Goal: Task Accomplishment & Management: Complete application form

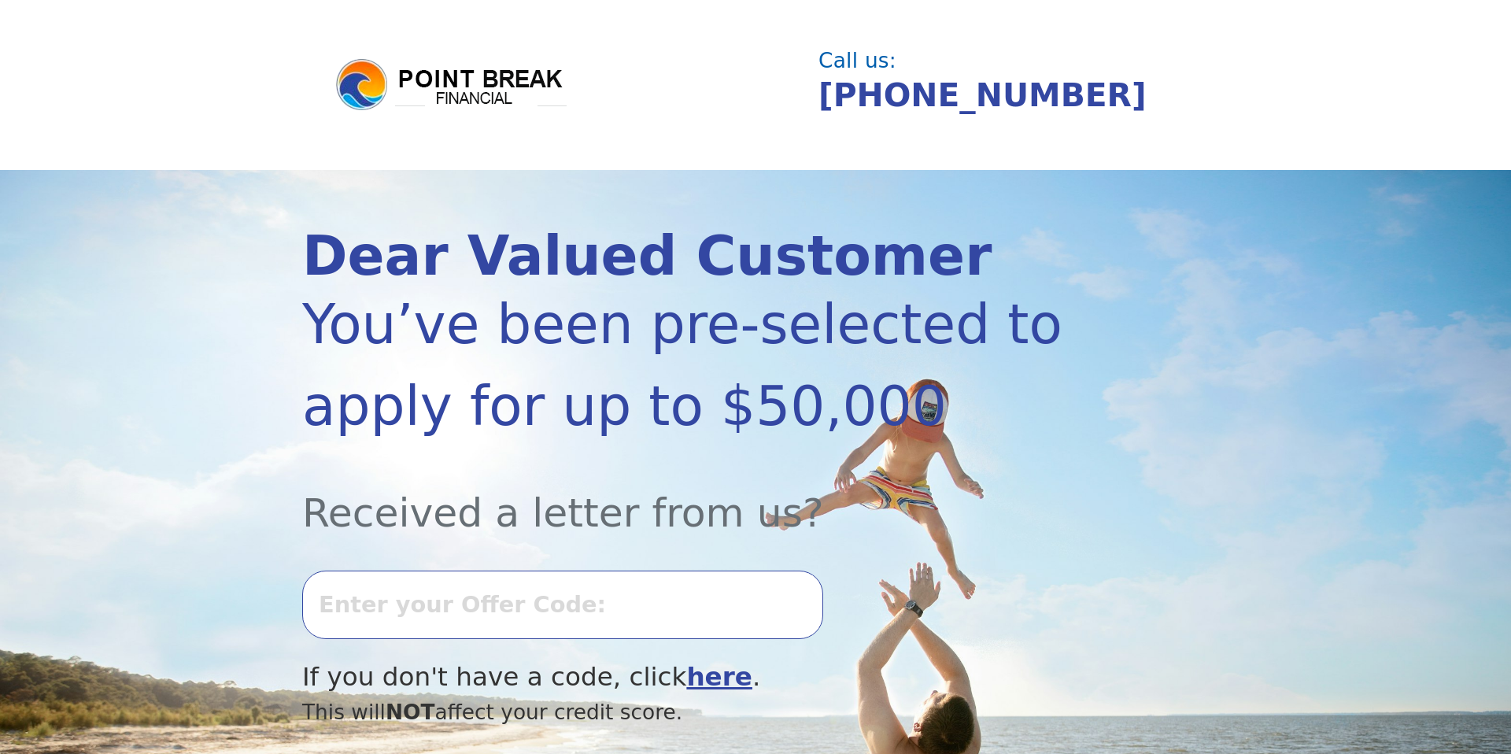
click at [558, 584] on input "text" at bounding box center [562, 605] width 521 height 68
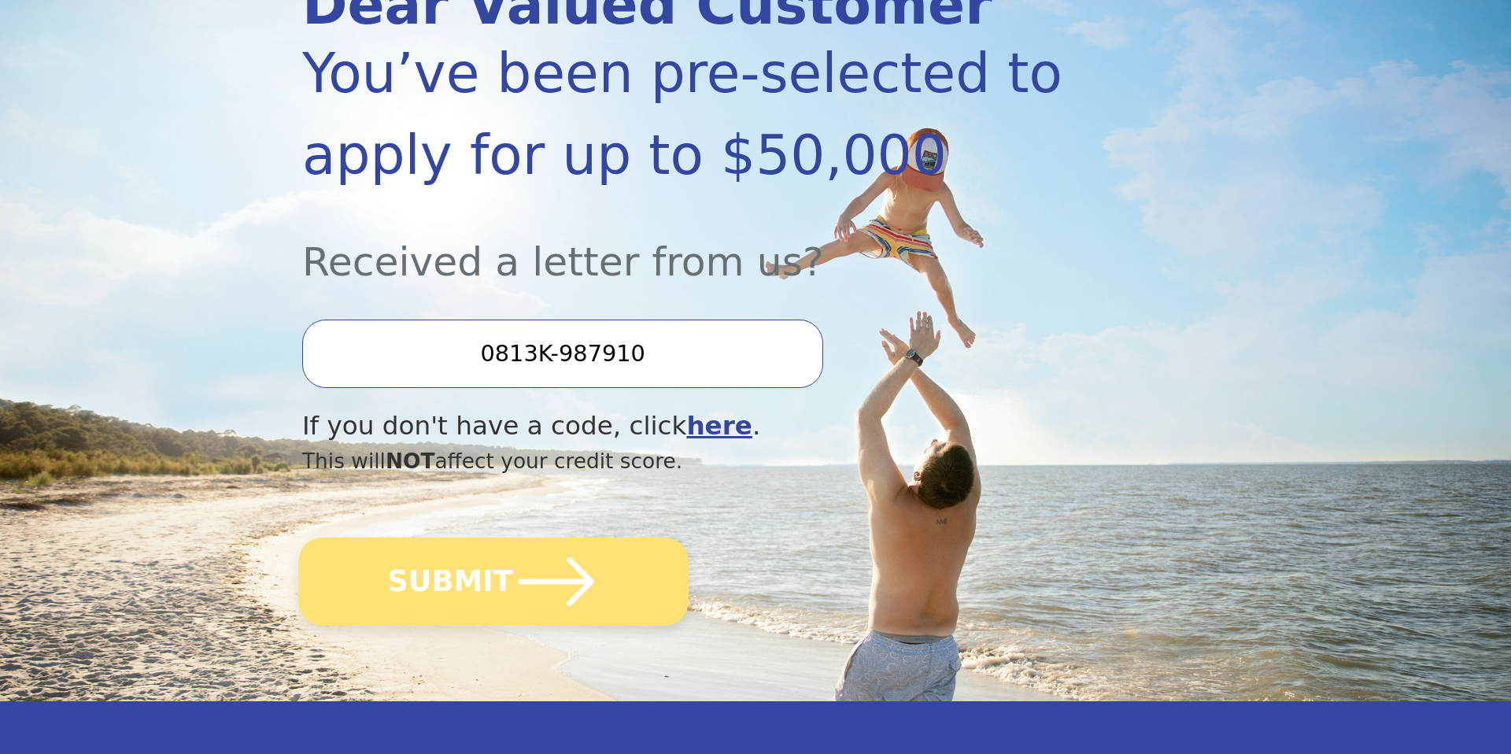
scroll to position [253, 0]
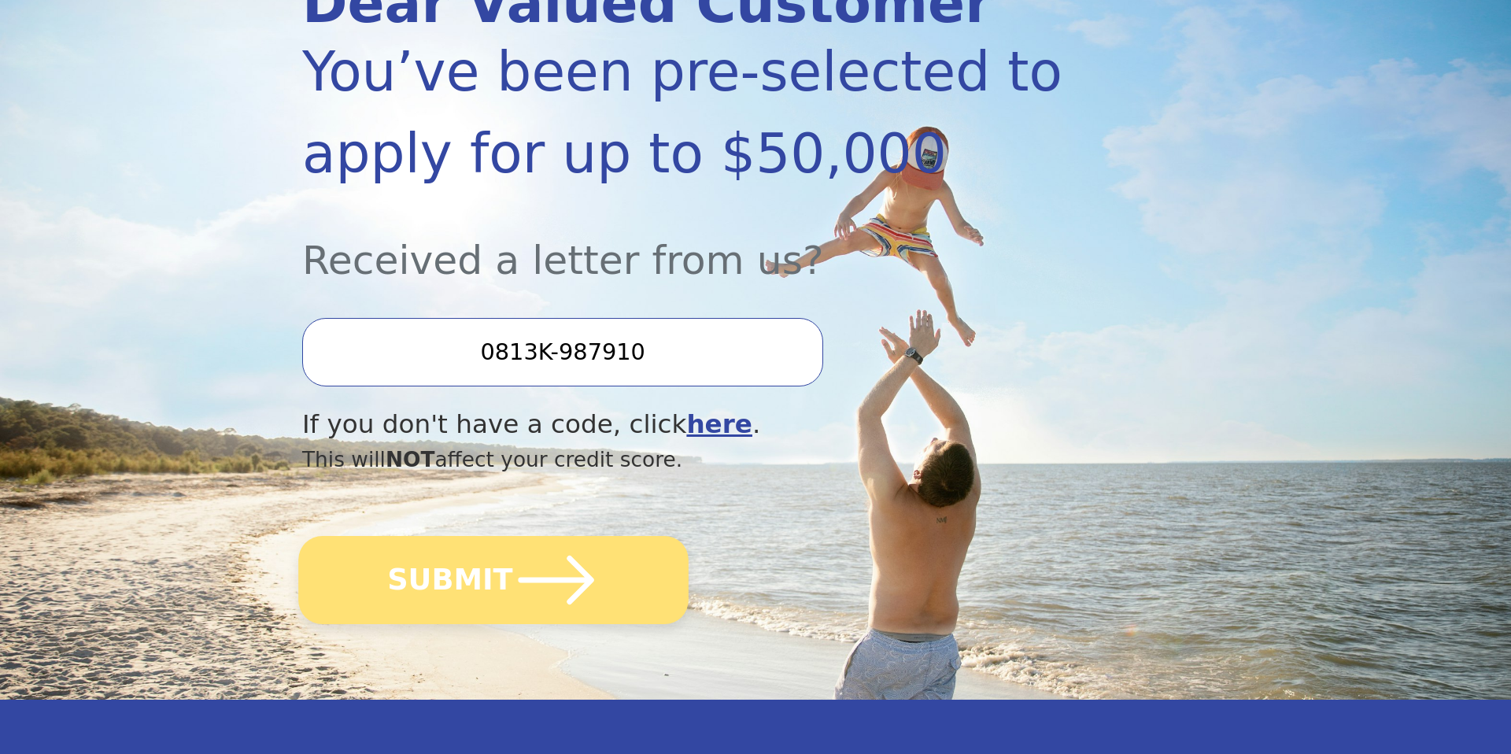
type input "0813K-987910"
click at [568, 580] on icon "submit" at bounding box center [557, 580] width 76 height 49
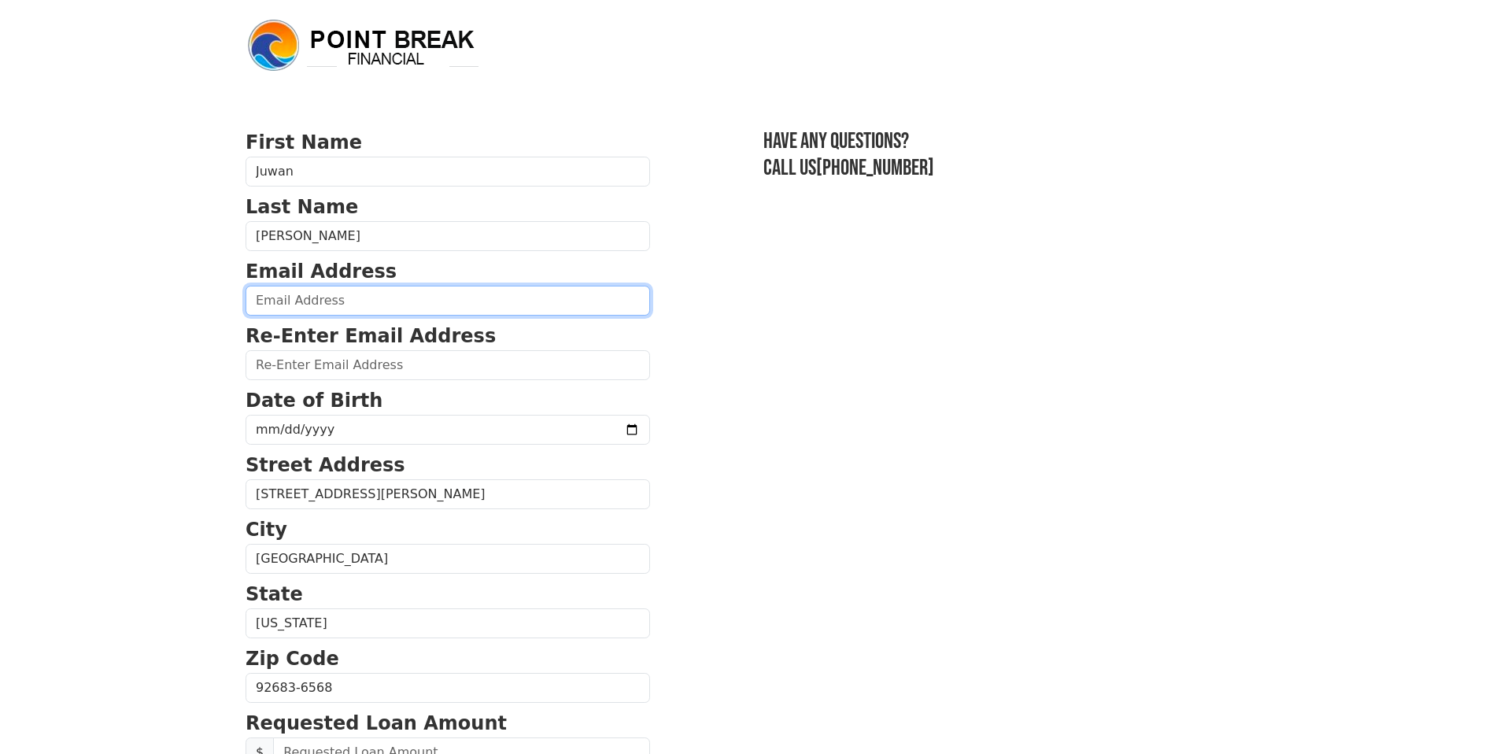
drag, startPoint x: 320, startPoint y: 294, endPoint x: 339, endPoint y: 299, distance: 20.4
click at [320, 294] on input "email" at bounding box center [448, 301] width 405 height 30
type input "juwanmoore1@icloud.com"
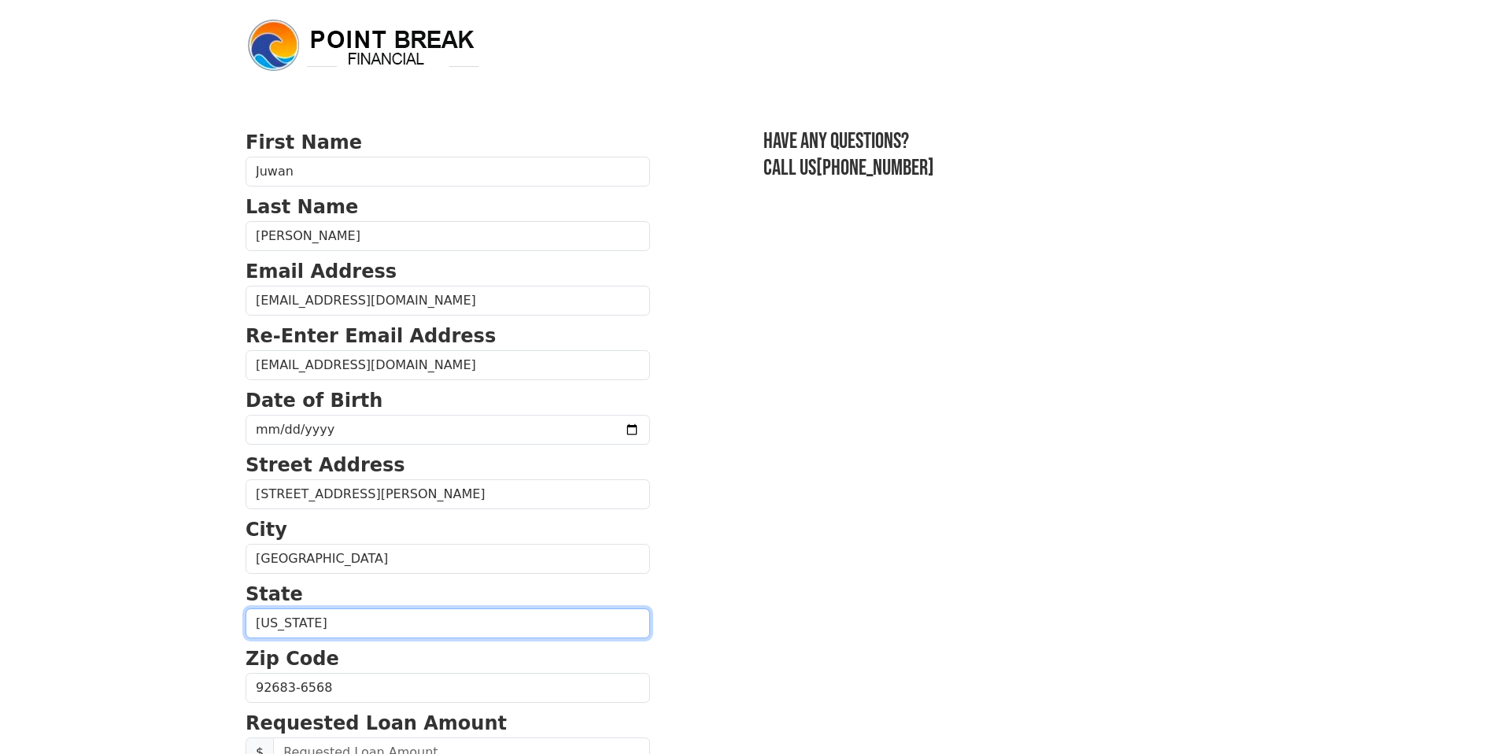
select select "WA"
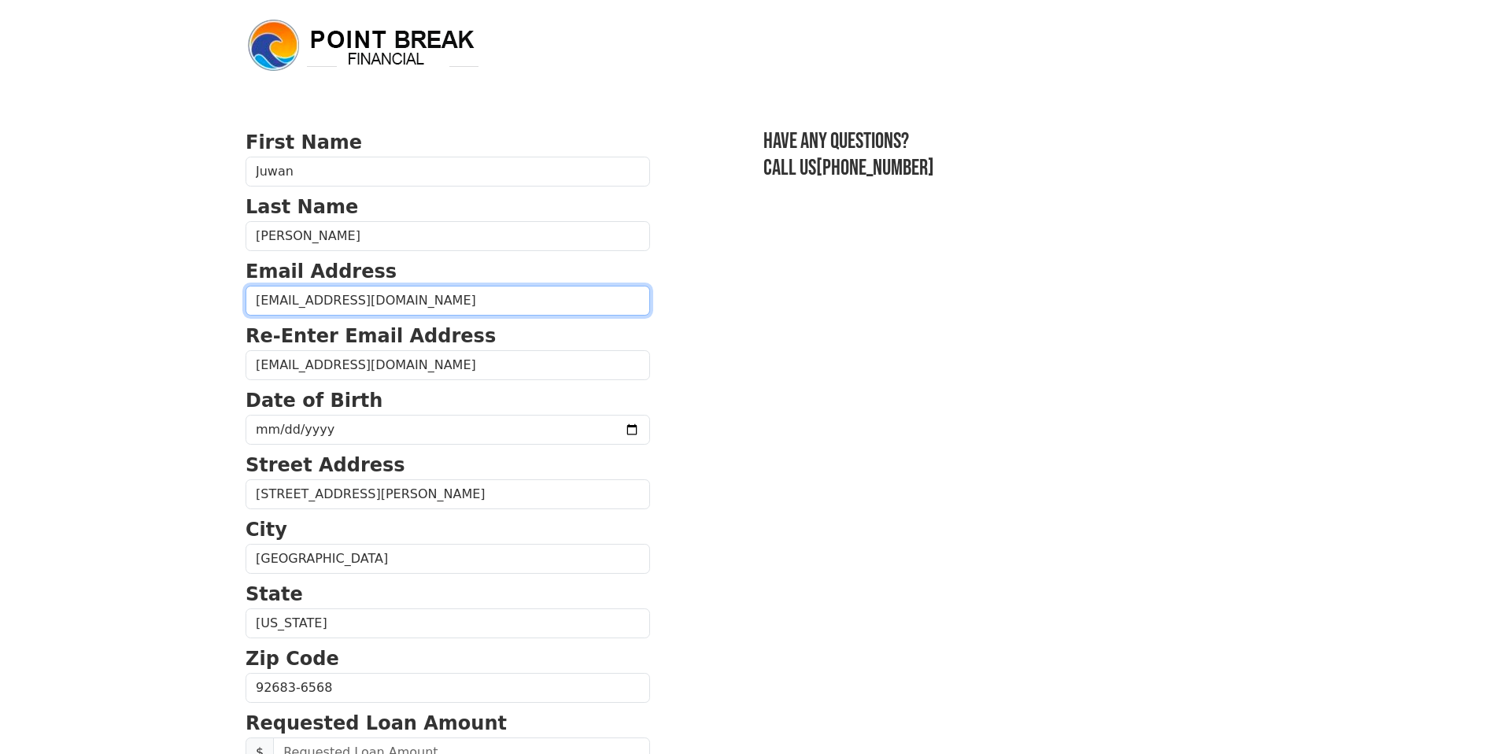
type input "(910) 302-2561"
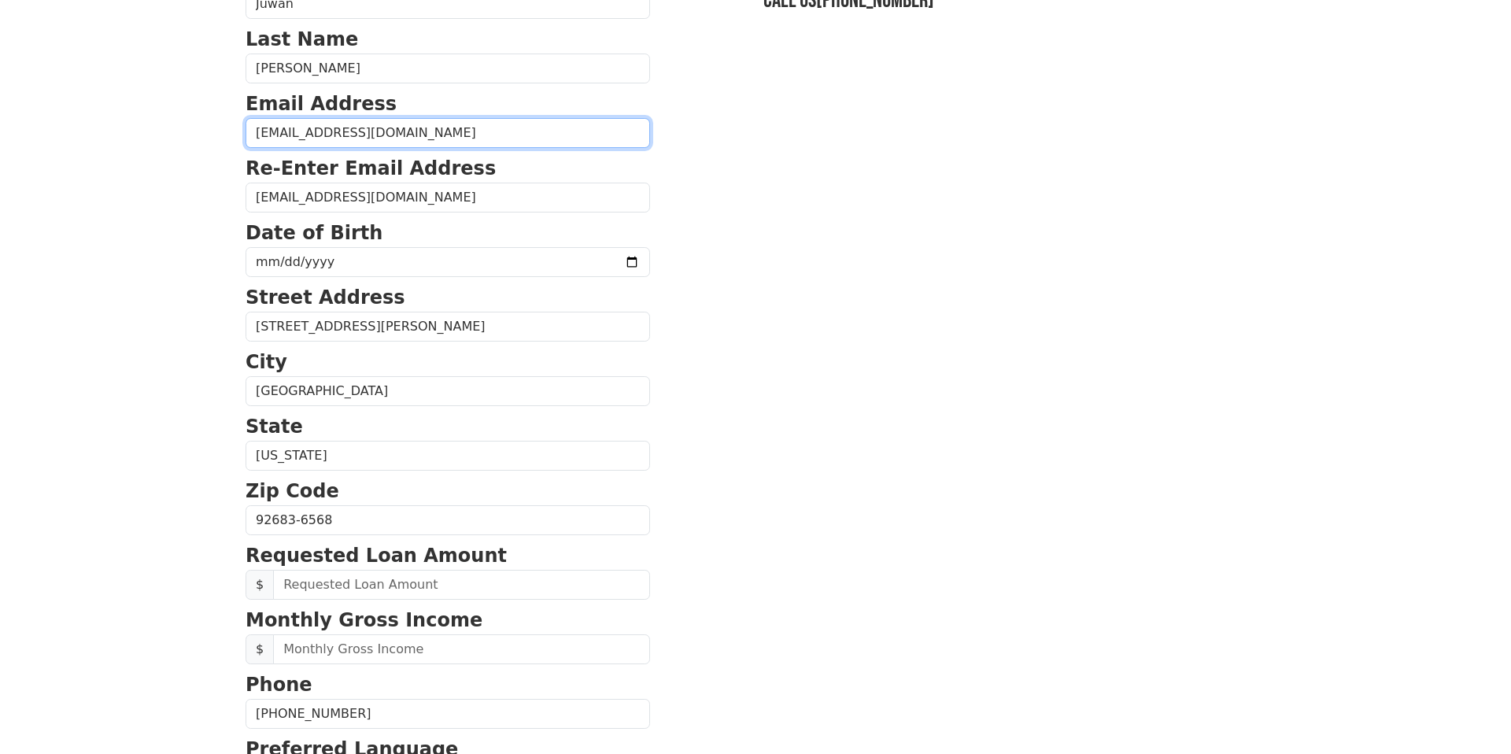
scroll to position [169, 0]
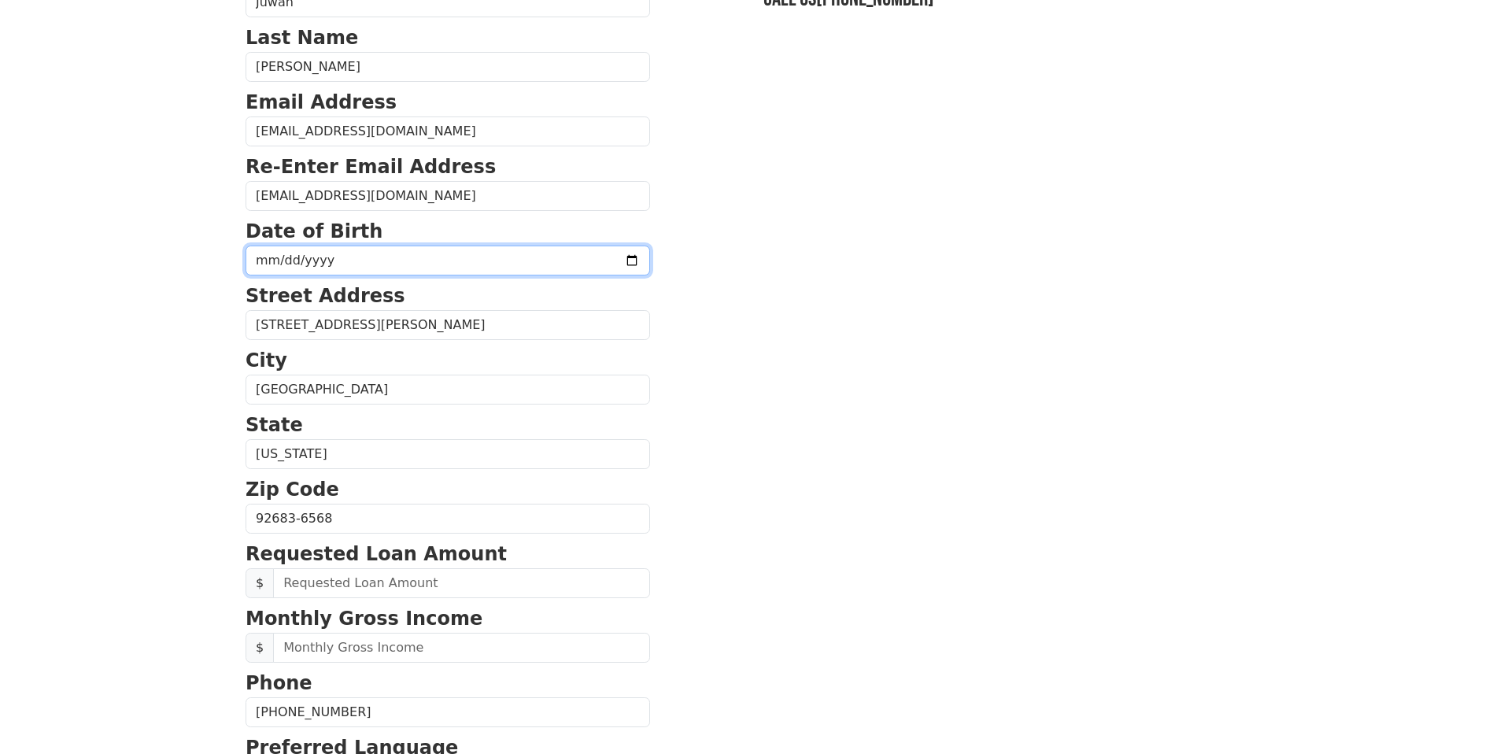
click at [372, 254] on input "date" at bounding box center [448, 261] width 405 height 30
type input "1997-05-13"
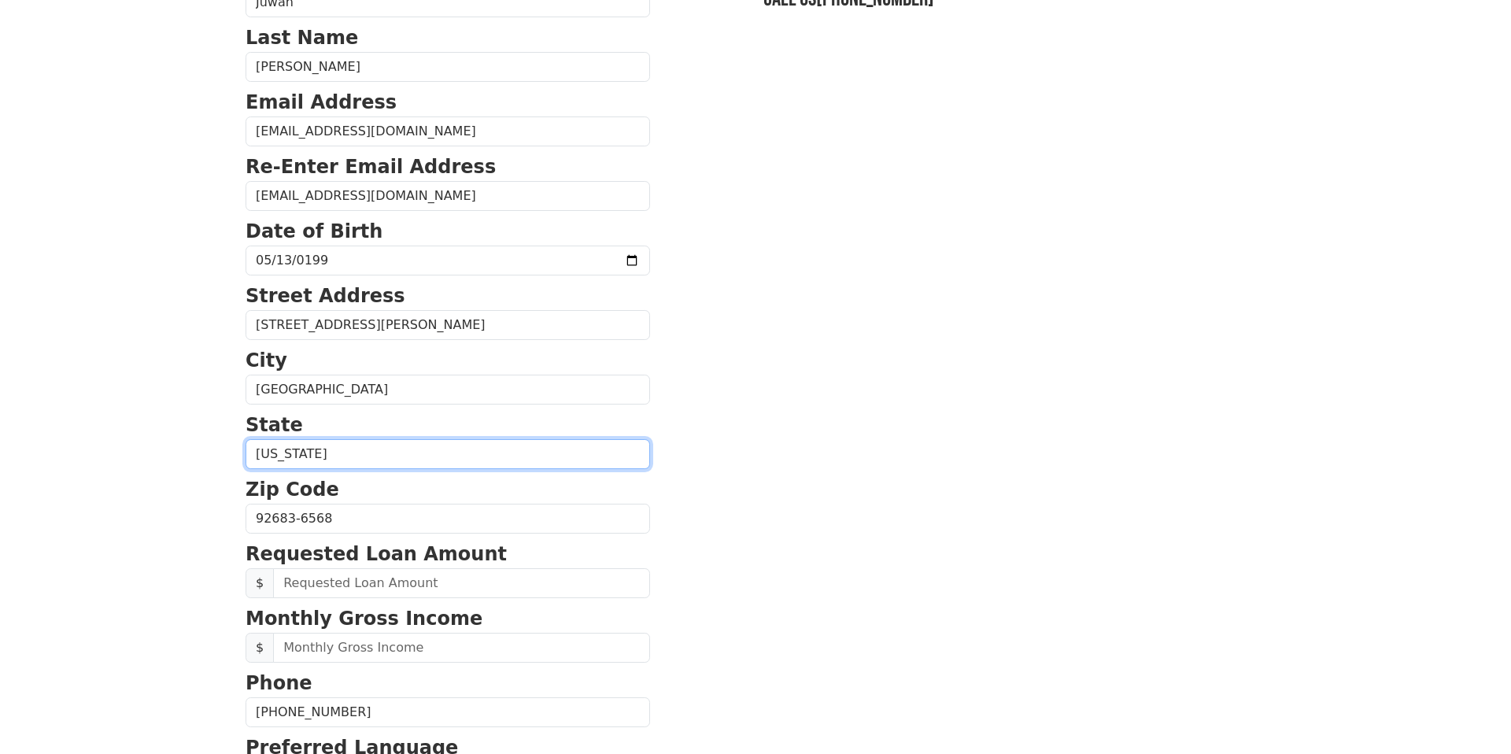
click at [372, 454] on select "Alabama Alaska Arizona Arkansas California Colorado Connecticut Delaware Distri…" at bounding box center [448, 454] width 405 height 30
select select "CA"
click at [246, 439] on select "Alabama Alaska Arizona Arkansas California Colorado Connecticut Delaware Distri…" at bounding box center [448, 454] width 405 height 30
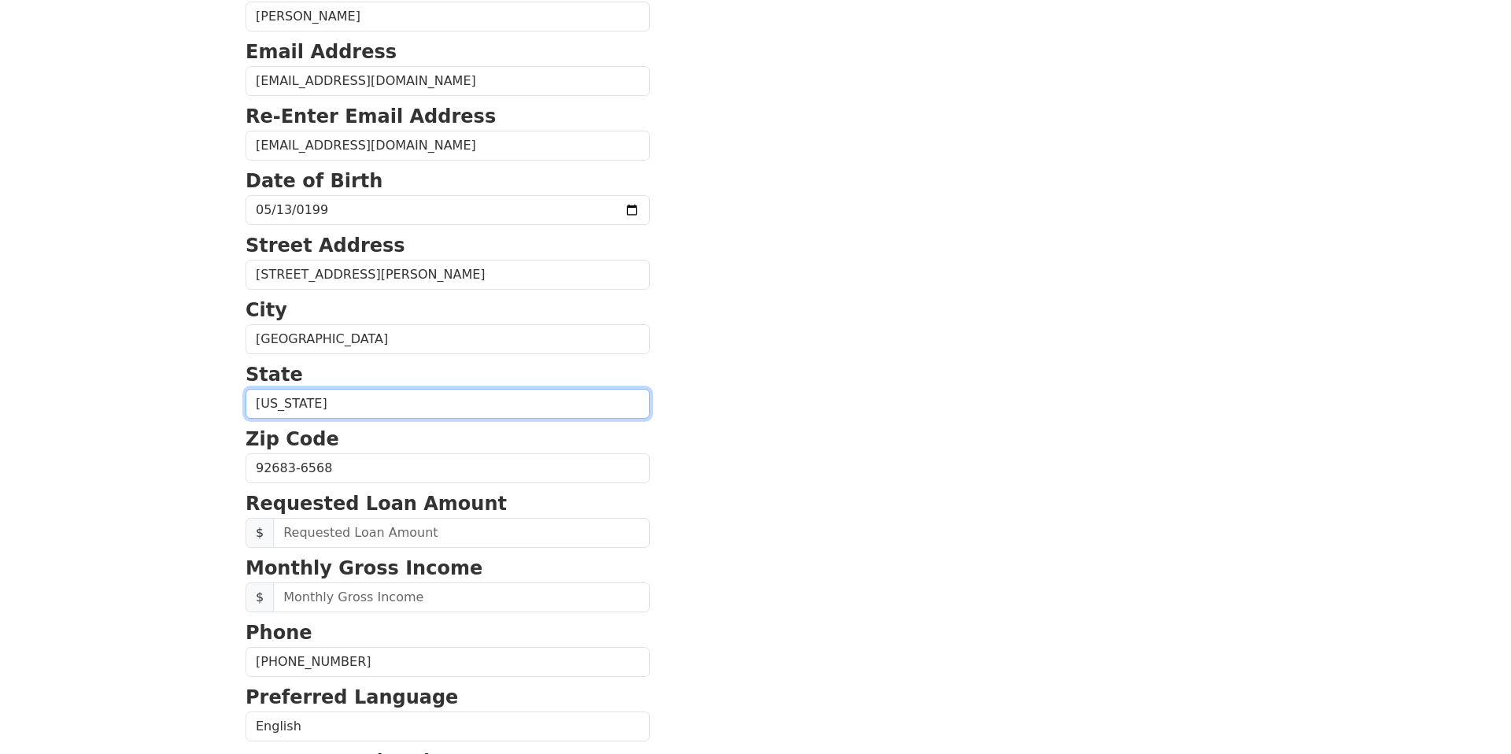
scroll to position [253, 0]
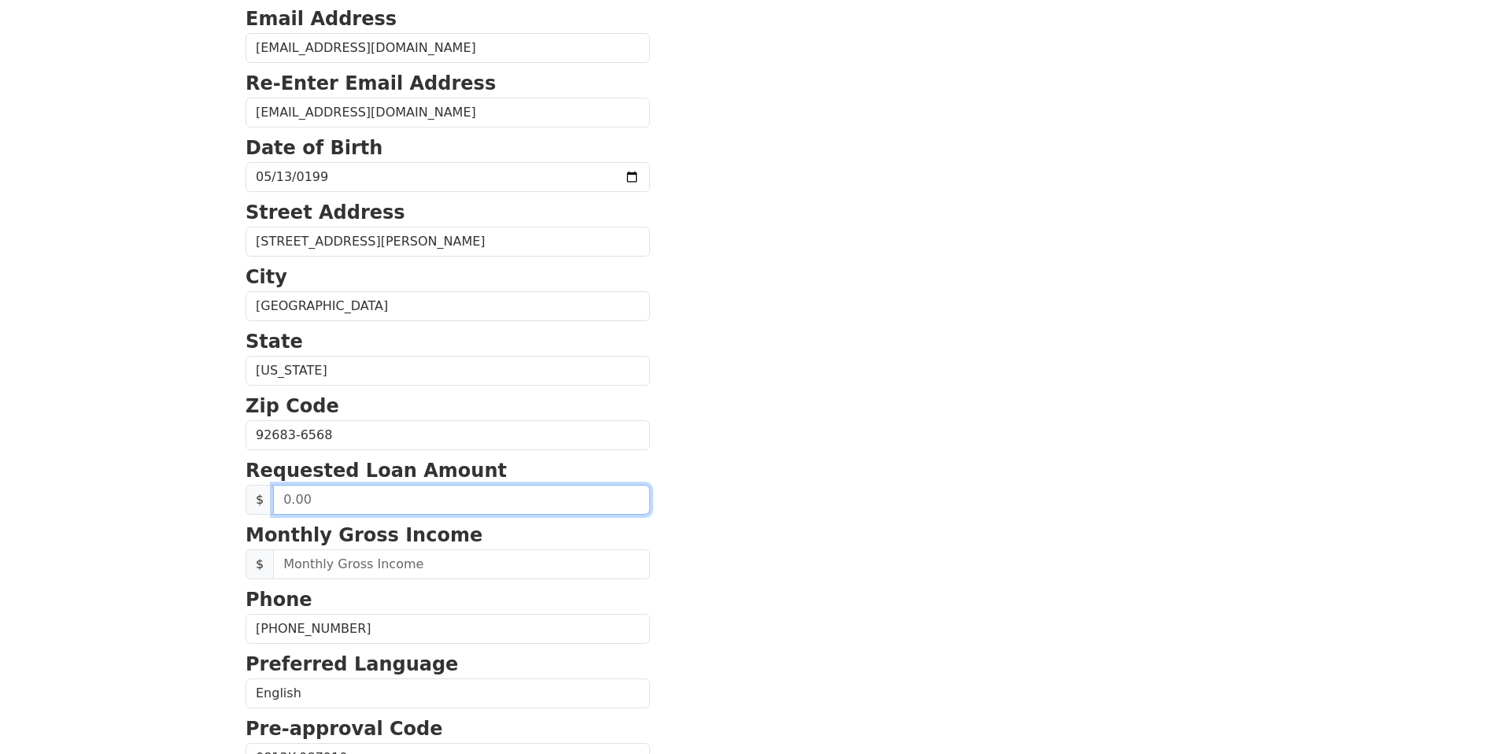
click at [391, 496] on input "text" at bounding box center [461, 500] width 377 height 30
type input "20,000.00"
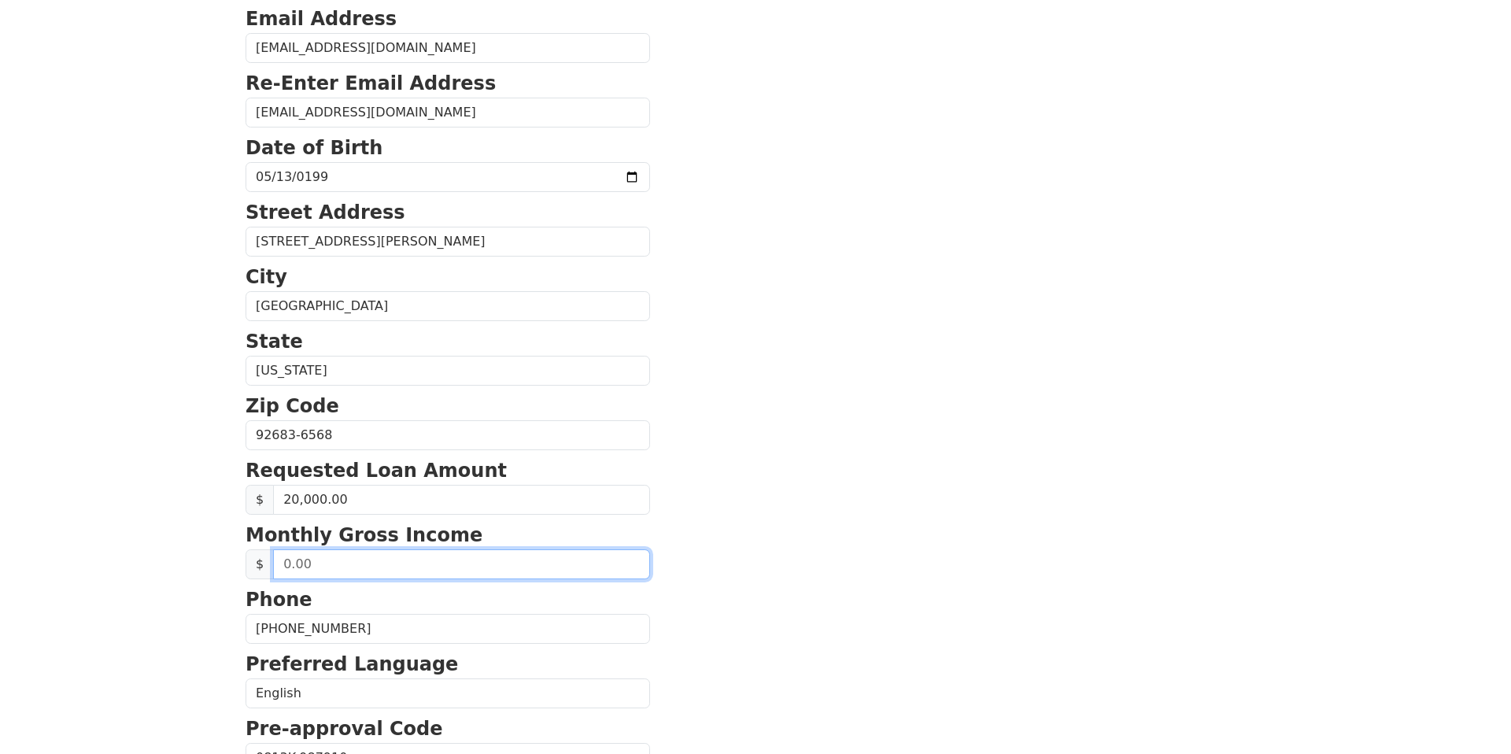
click at [434, 553] on input "text" at bounding box center [461, 564] width 377 height 30
type input "6,200.00"
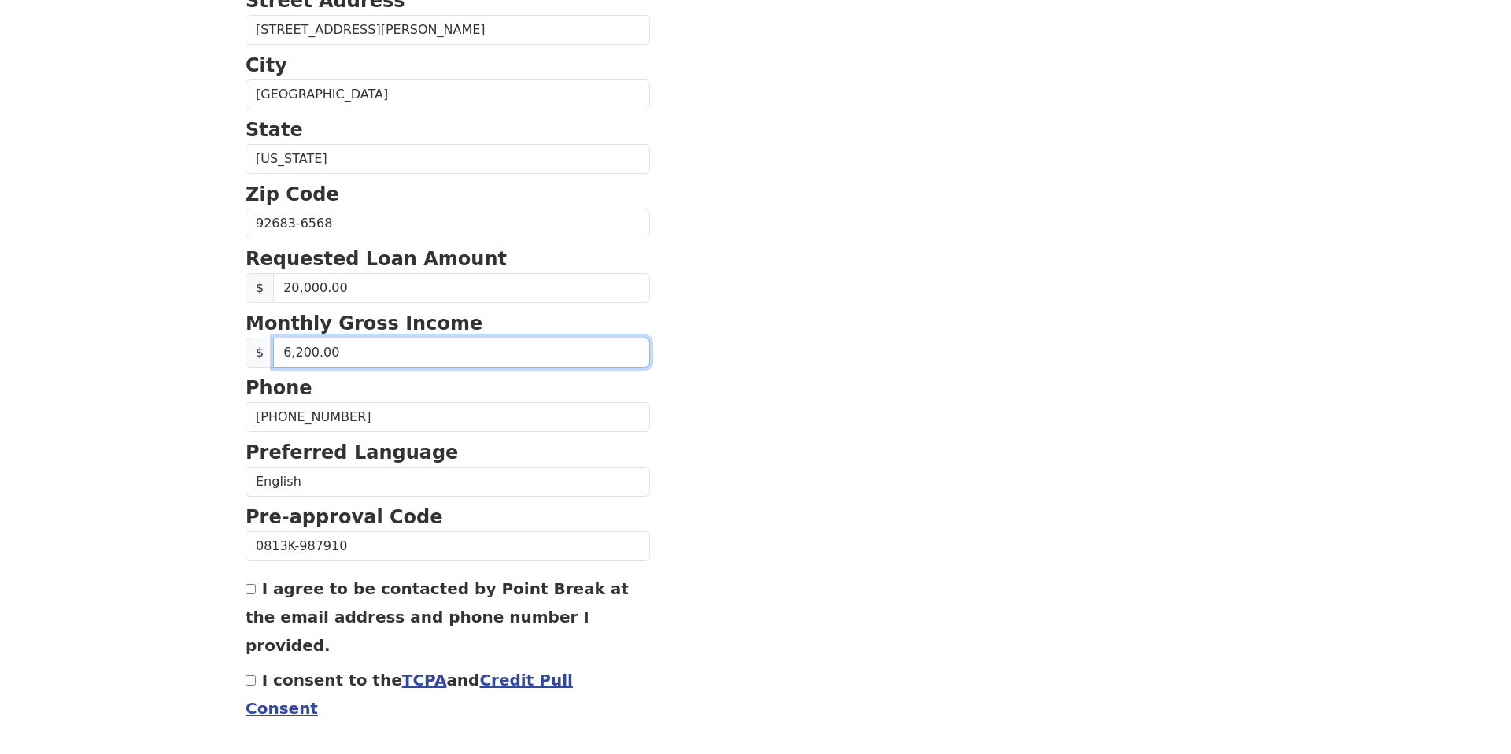
scroll to position [478, 0]
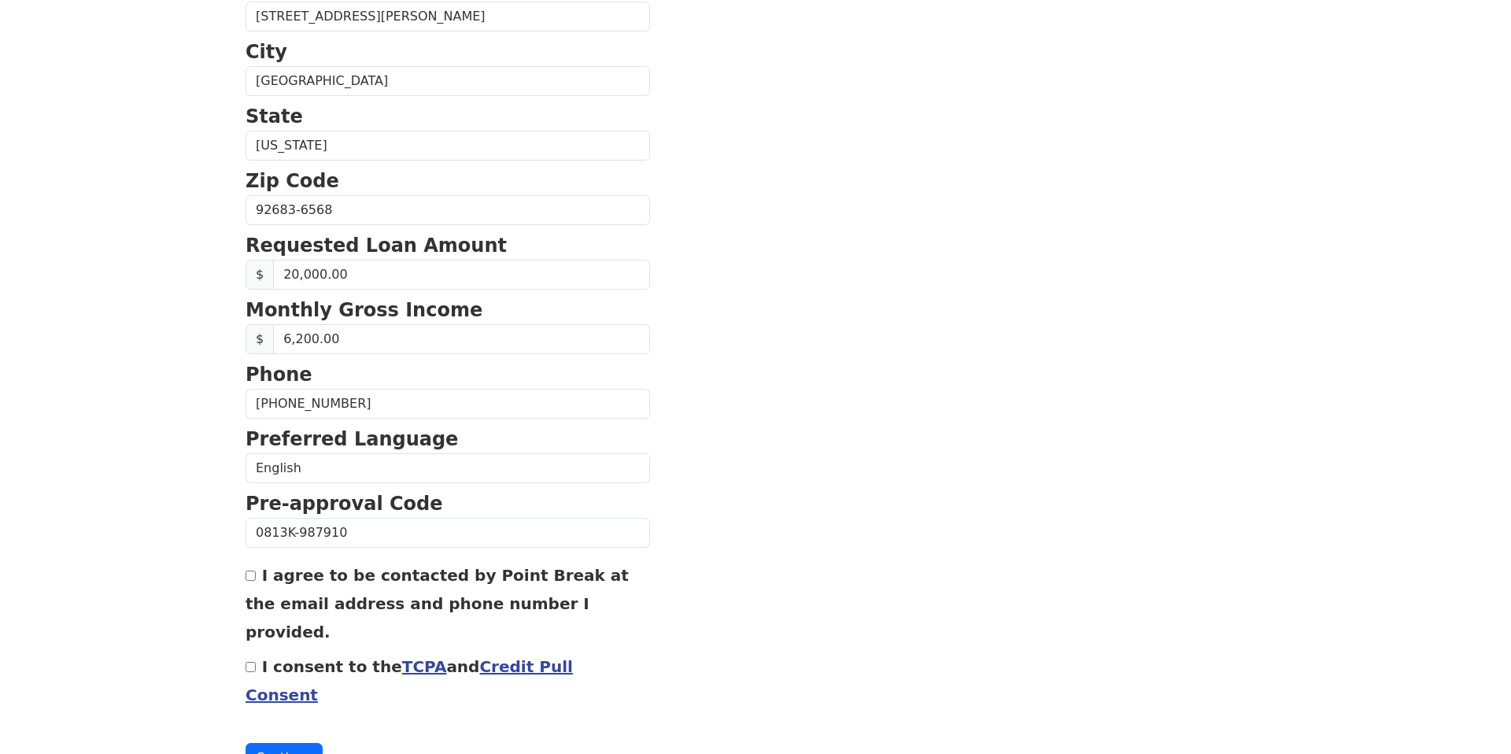
click at [258, 652] on div "I consent to the TCPA and Credit Pull Consent" at bounding box center [448, 680] width 405 height 57
click at [255, 652] on div "I consent to the TCPA and Credit Pull Consent" at bounding box center [448, 680] width 405 height 57
click at [249, 662] on input "I consent to the TCPA and Credit Pull Consent" at bounding box center [251, 667] width 10 height 10
checkbox input "true"
click at [277, 743] on button "Continue" at bounding box center [284, 758] width 77 height 30
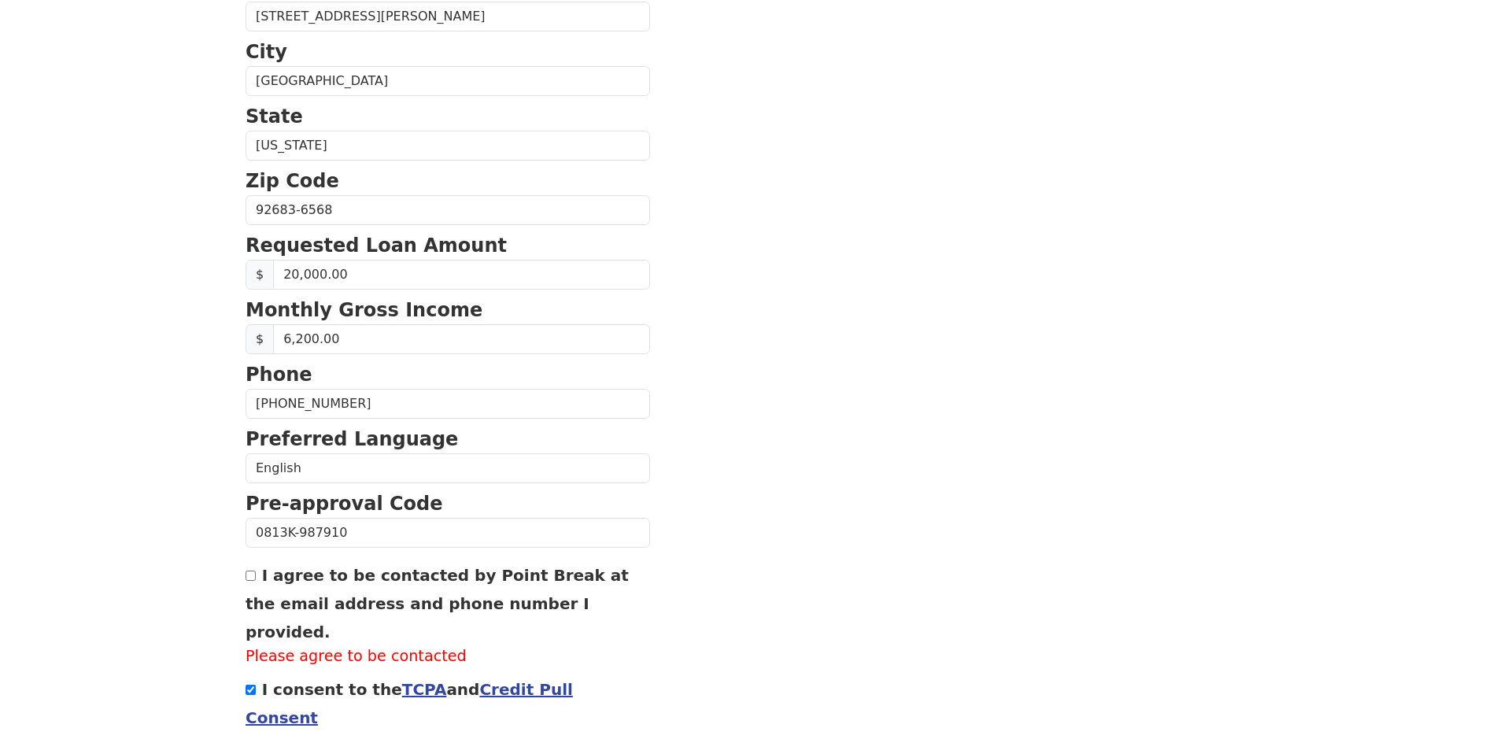
click at [253, 577] on input "I agree to be contacted by Point Break at the email address and phone number I …" at bounding box center [251, 576] width 10 height 10
checkbox input "true"
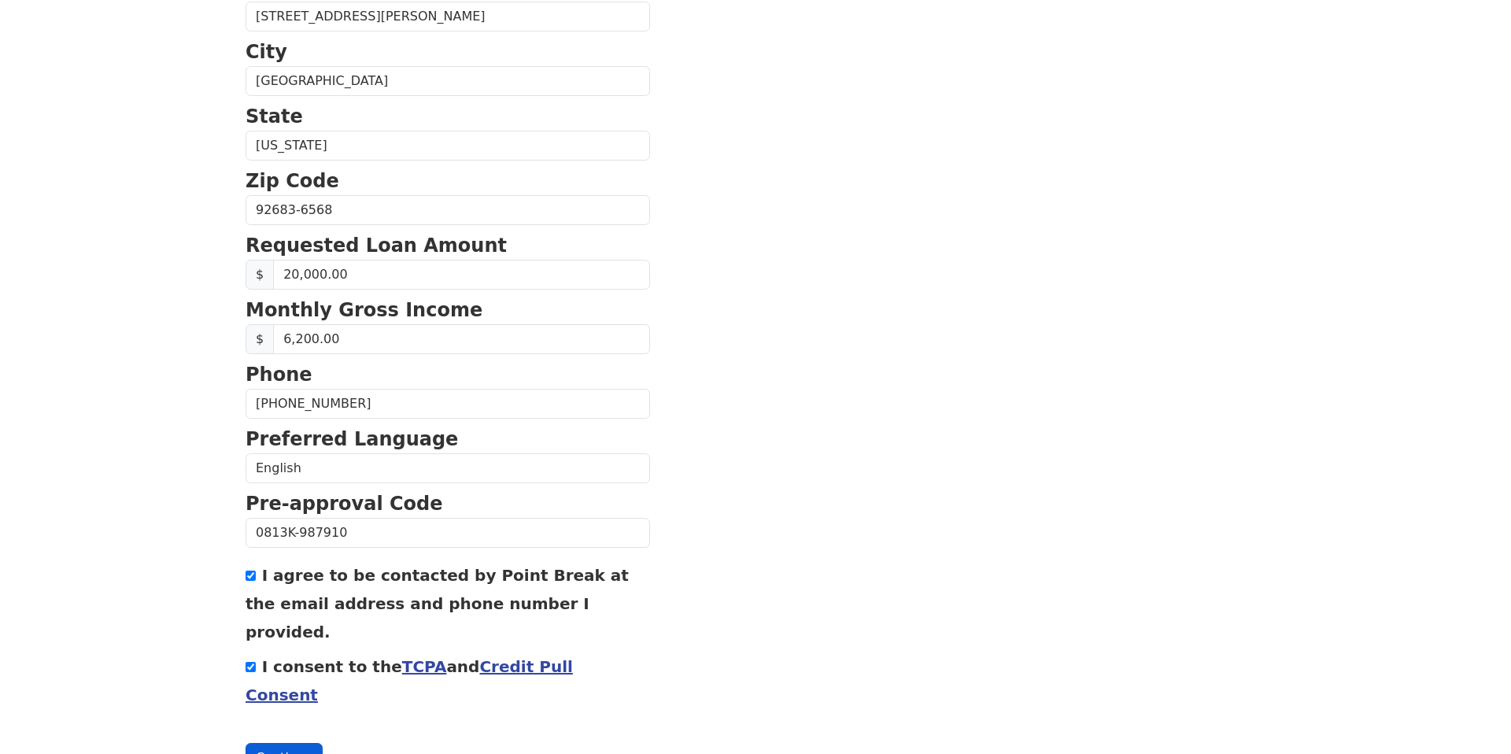
click at [308, 743] on button "Continue" at bounding box center [284, 758] width 77 height 30
